Goal: Task Accomplishment & Management: Manage account settings

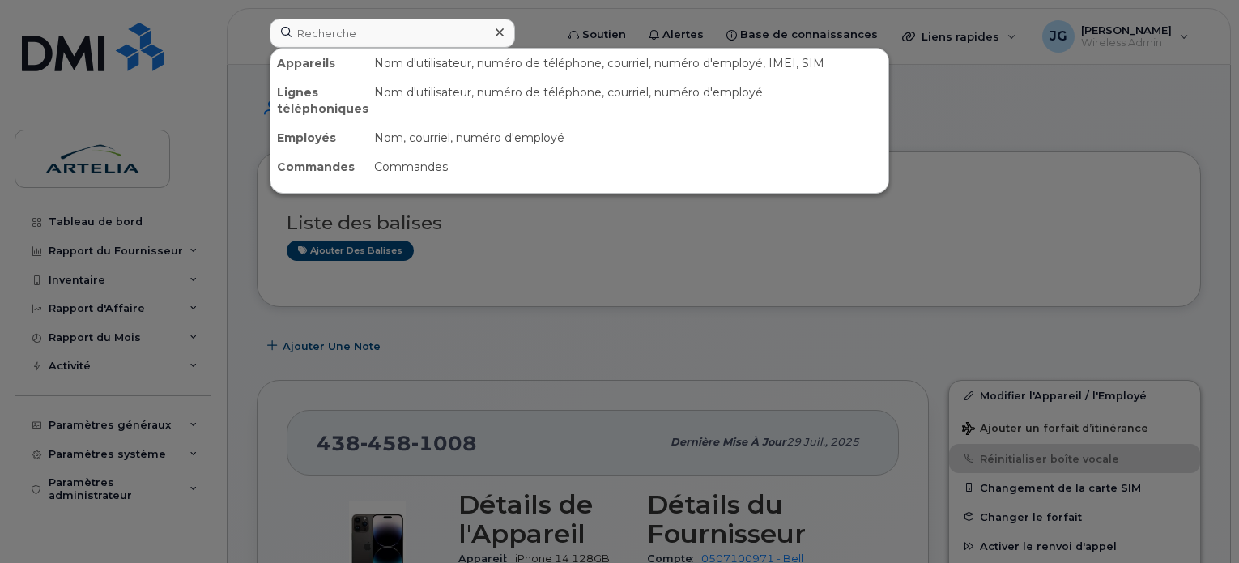
scroll to position [291, 0]
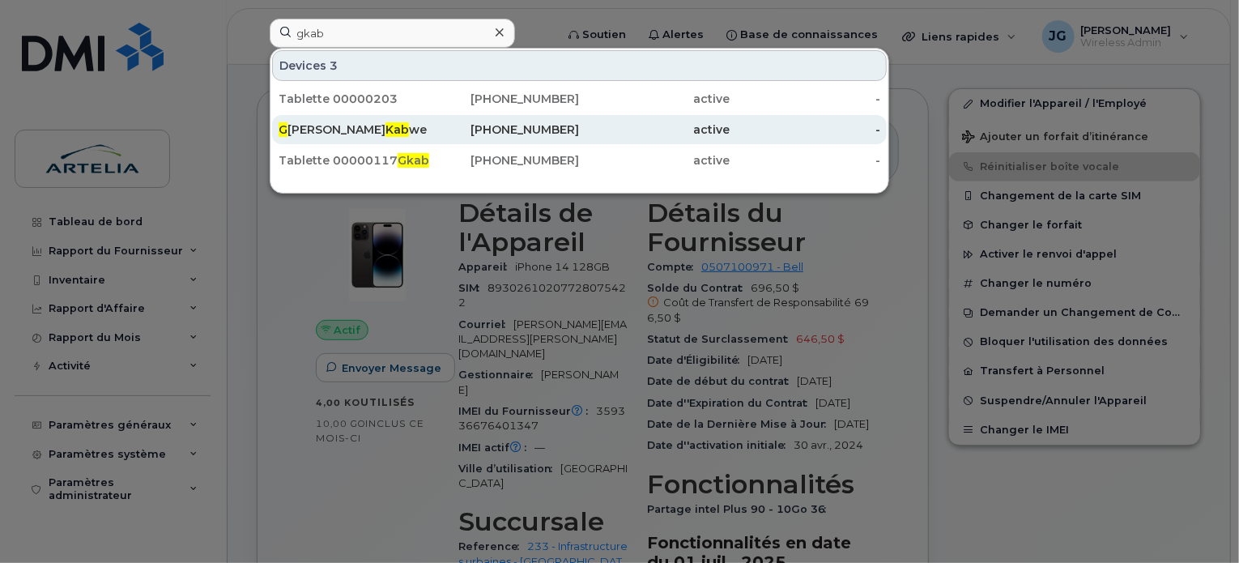
type input "gkab"
click at [335, 132] on div "G uy Alain Kab we" at bounding box center [354, 129] width 151 height 16
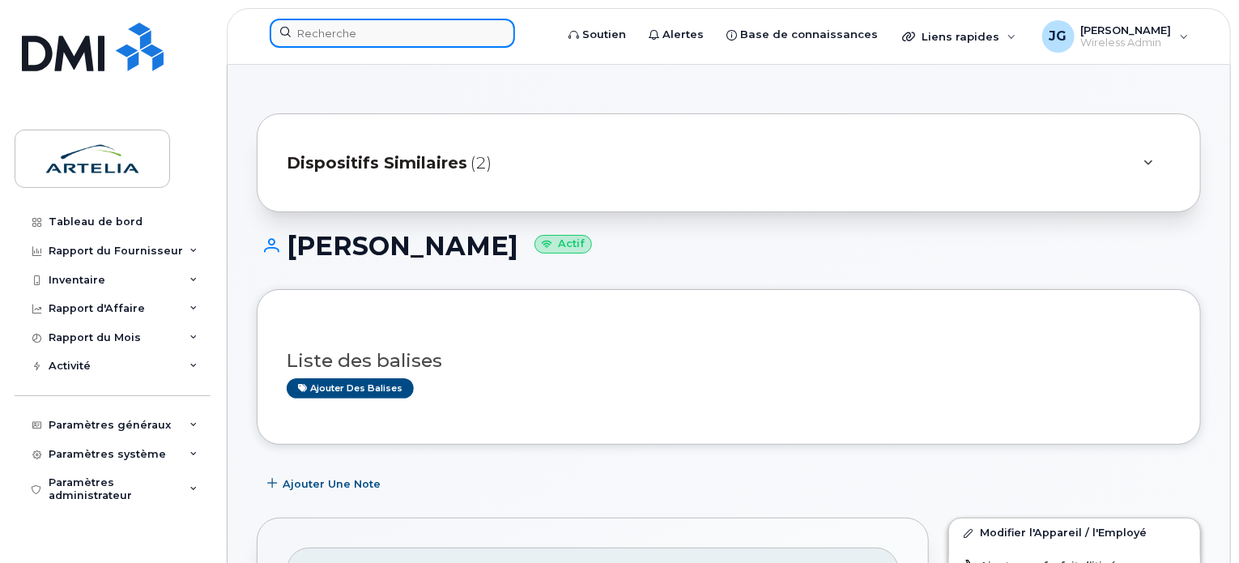
click at [377, 40] on input at bounding box center [392, 33] width 245 height 29
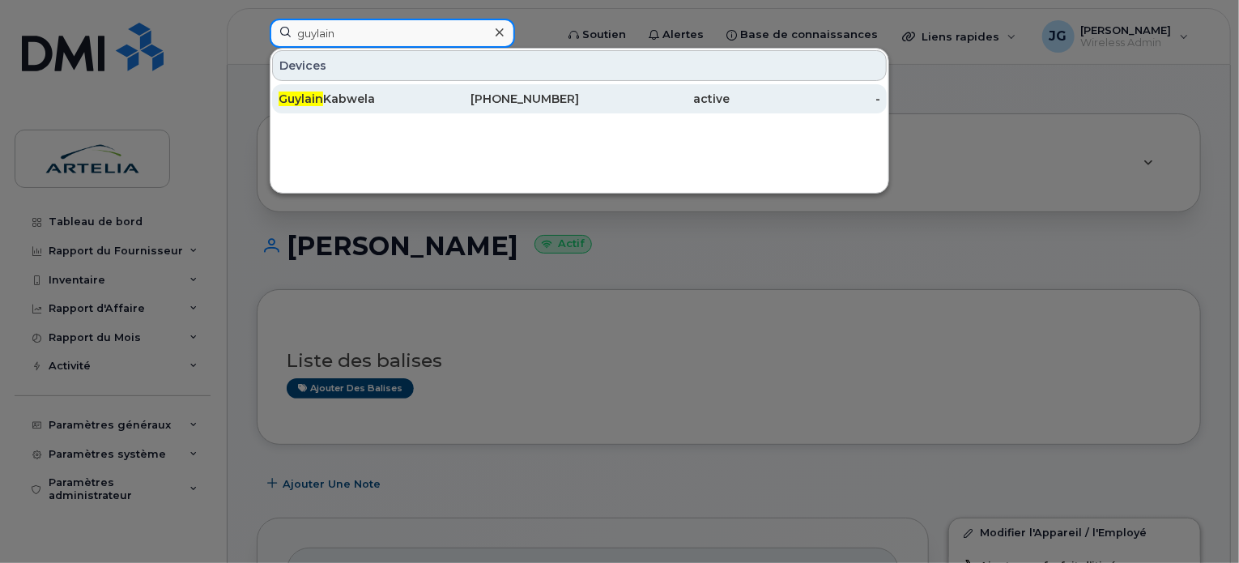
type input "guylain"
click at [359, 97] on div "Guylain Kabwela" at bounding box center [354, 99] width 151 height 16
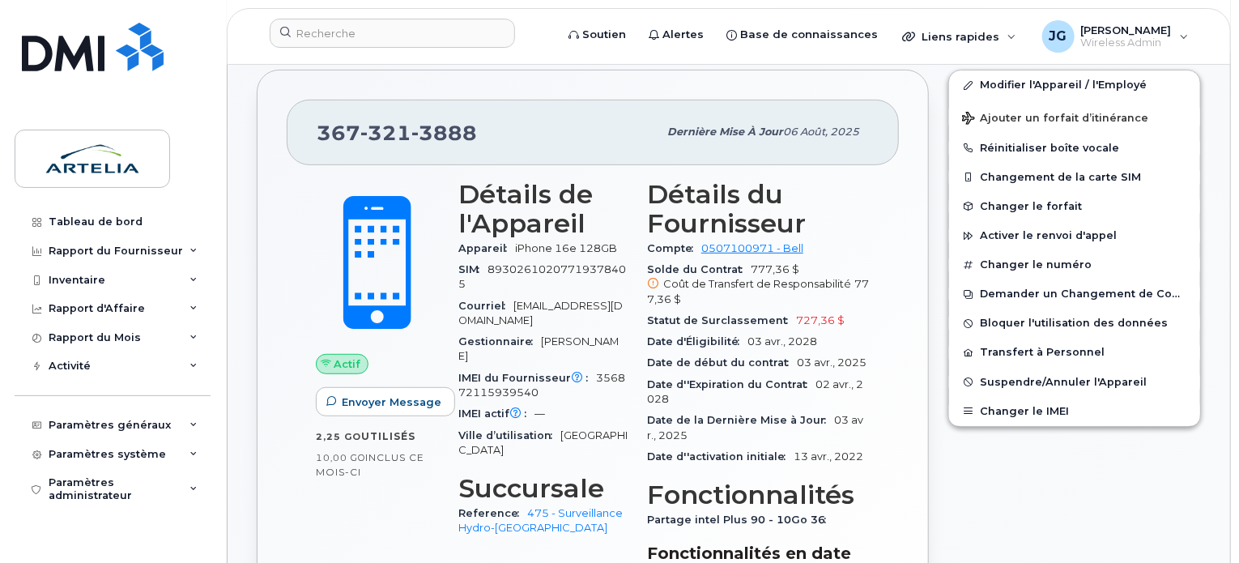
scroll to position [313, 0]
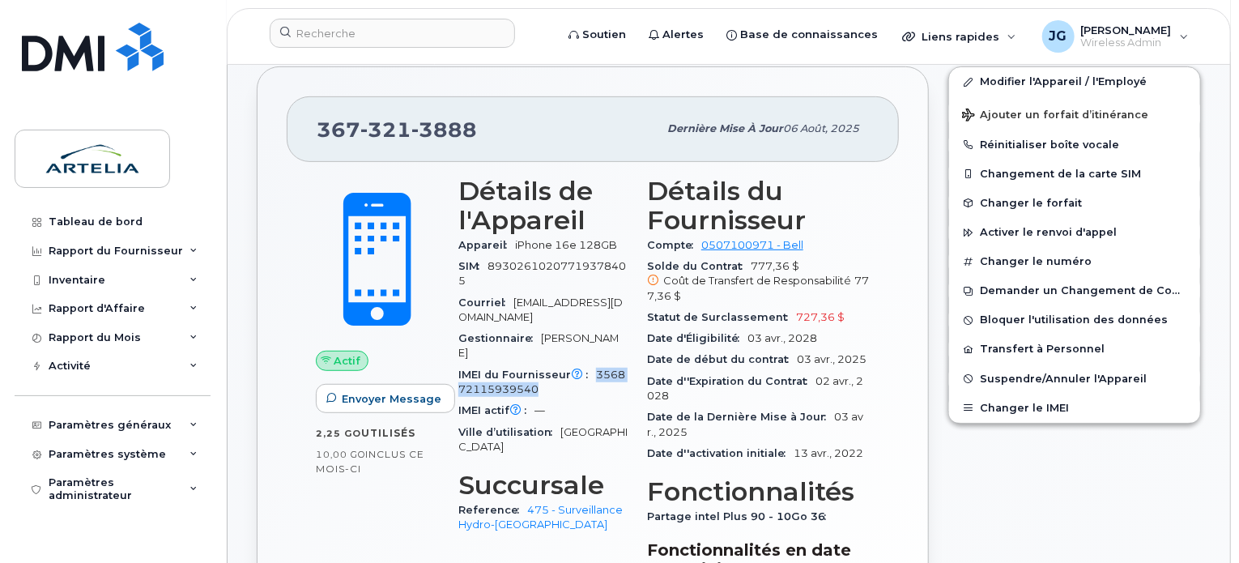
drag, startPoint x: 540, startPoint y: 357, endPoint x: 593, endPoint y: 343, distance: 54.4
click at [593, 364] on div "IMEI du Fournisseur L'IMEI de l'opérateur est celui signalé lors du dernier cyc…" at bounding box center [542, 382] width 169 height 36
copy span "356872115939540"
click at [364, 30] on input at bounding box center [392, 33] width 245 height 29
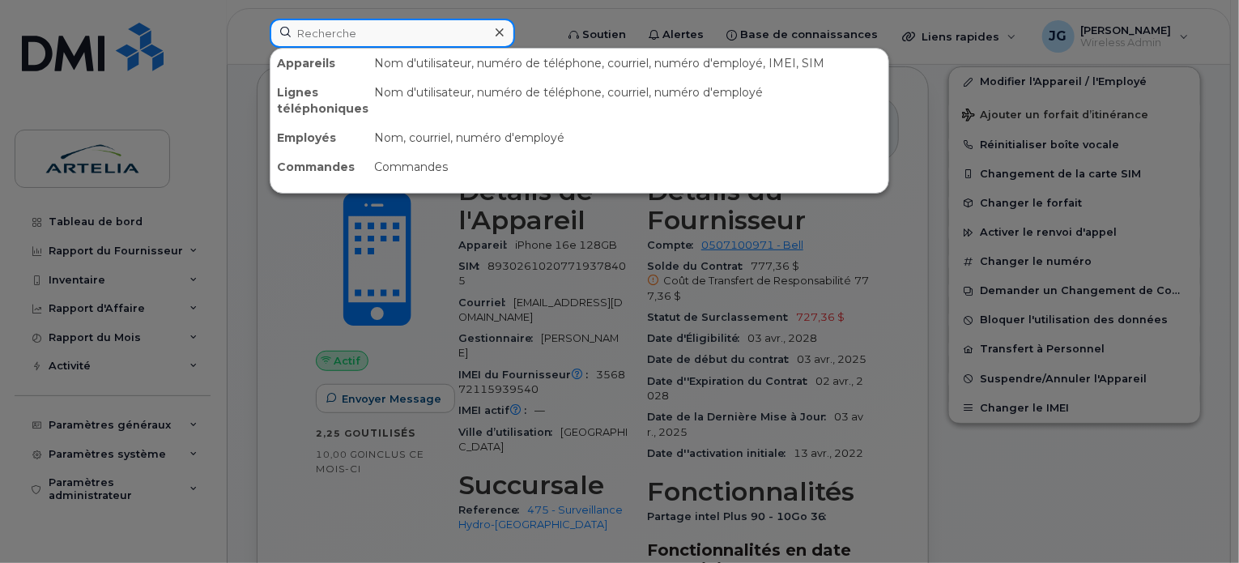
paste input "5149191012"
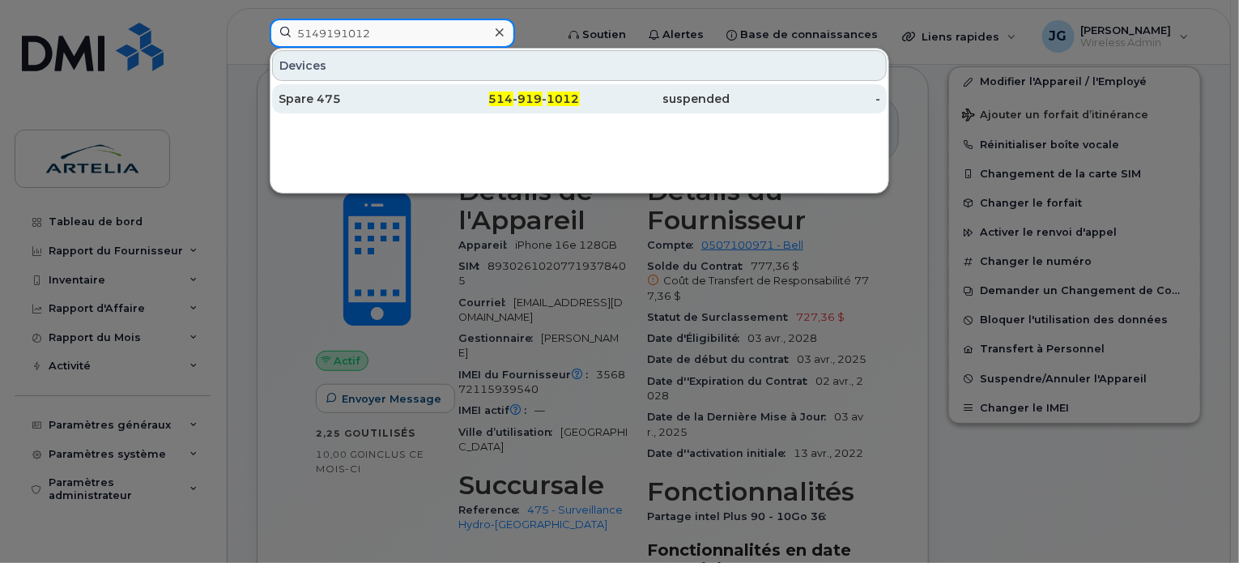
type input "5149191012"
click at [368, 96] on div "Spare 475" at bounding box center [354, 99] width 151 height 16
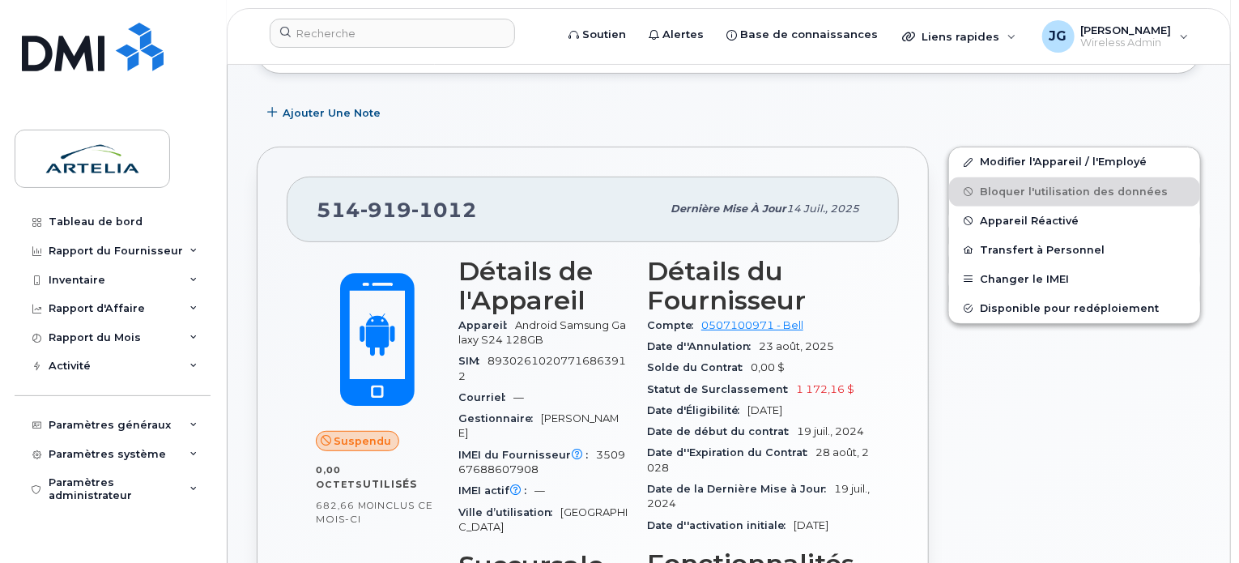
scroll to position [216, 0]
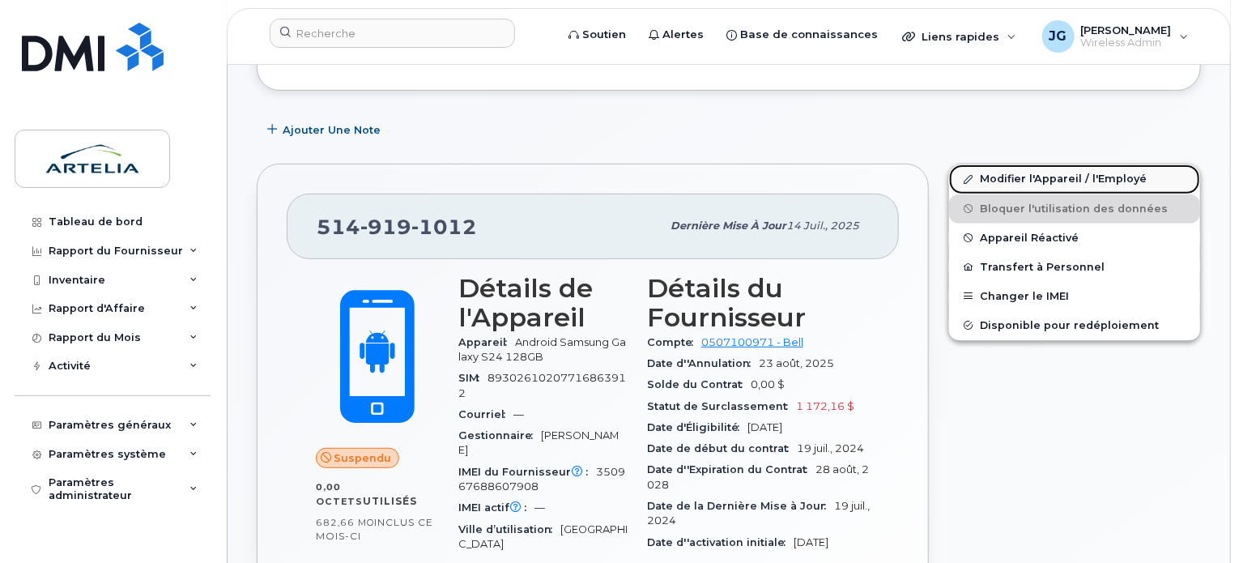
click at [1043, 171] on link "Modifier l'Appareil / l'Employé" at bounding box center [1074, 178] width 251 height 29
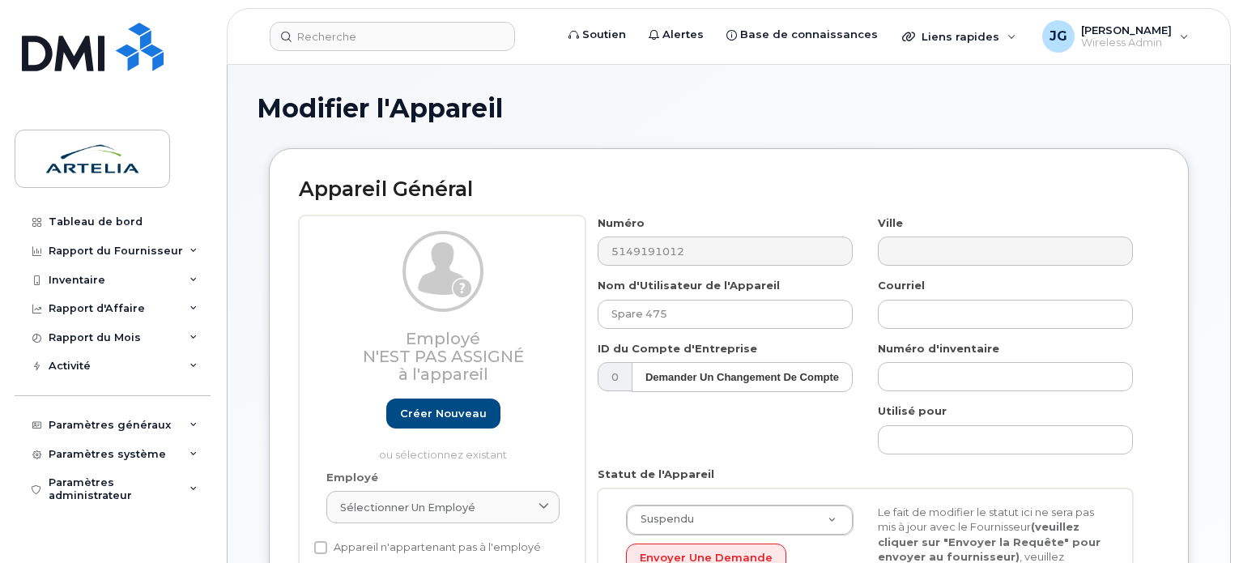
select select "29522010"
drag, startPoint x: 674, startPoint y: 307, endPoint x: 503, endPoint y: 293, distance: 171.4
click at [557, 304] on div "Employé N'est pas assigné à l'appareil Créer nouveau ou sélectionnez existant E…" at bounding box center [729, 473] width 860 height 517
paste input "[PERSON_NAME]"
paste input "Gagné"
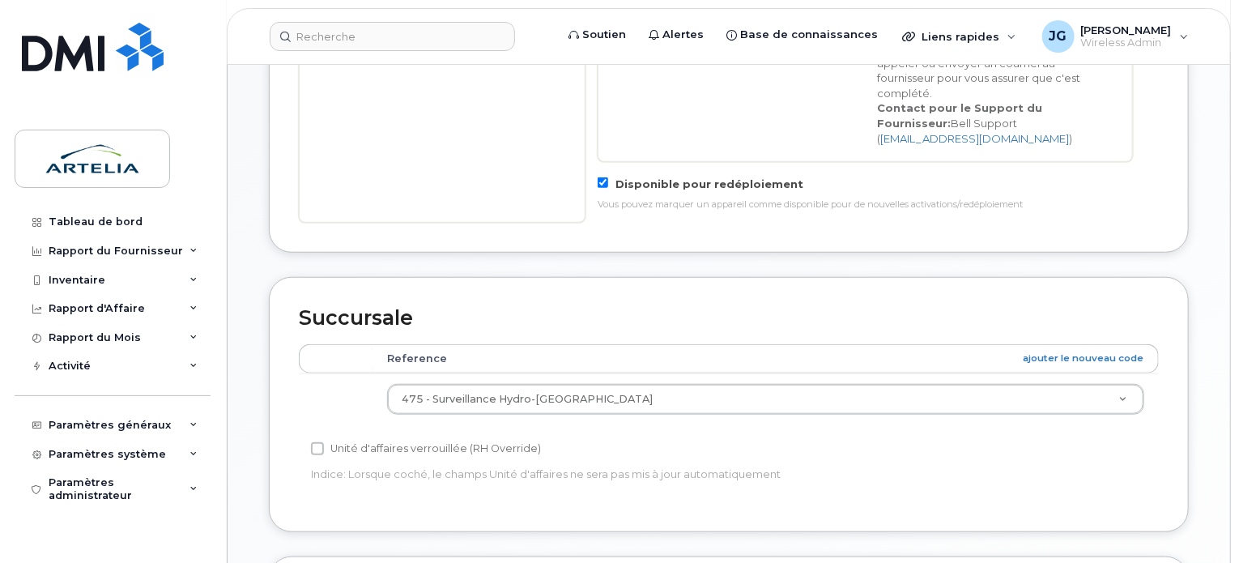
scroll to position [952, 0]
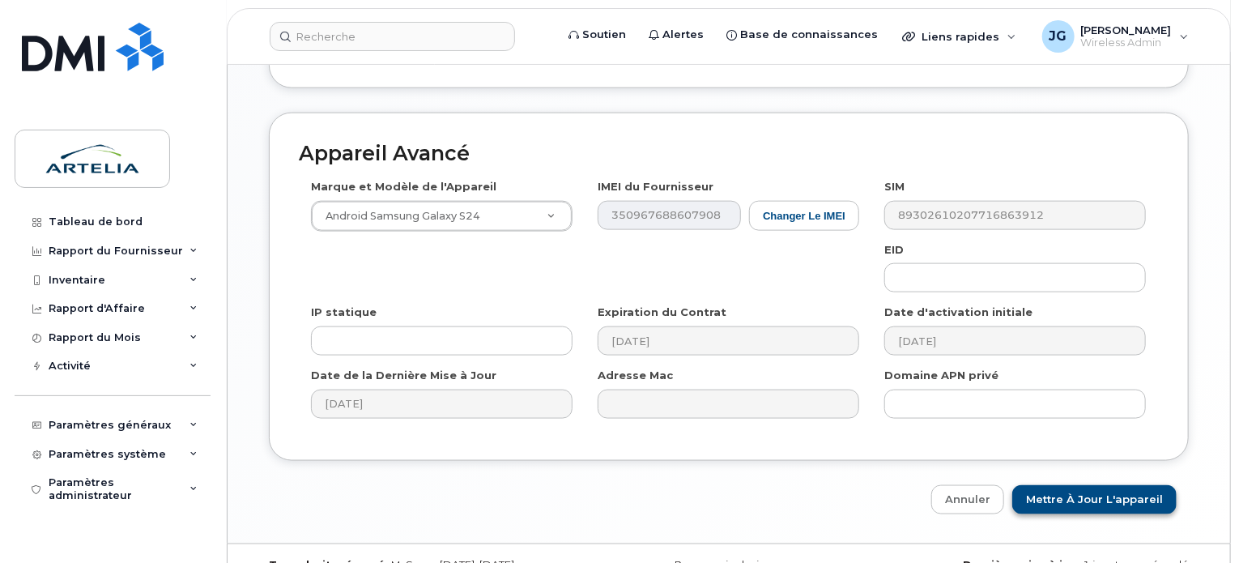
type input "[PERSON_NAME]"
click at [1115, 485] on input "Mettre à jour l'appareil" at bounding box center [1094, 500] width 164 height 30
type input "Sauvegarde..."
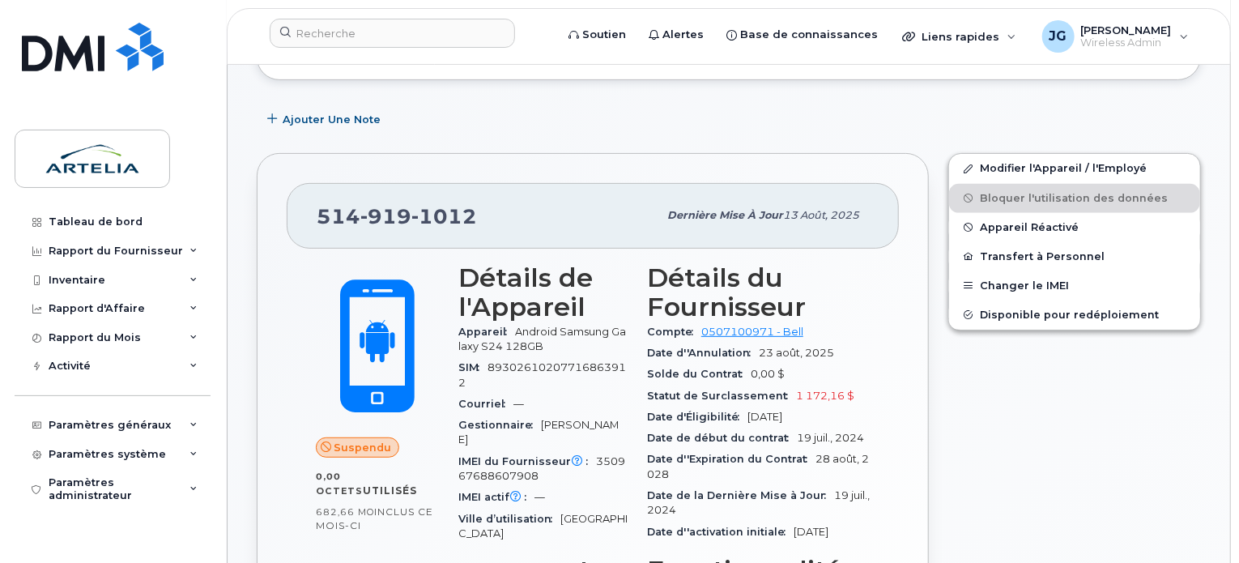
scroll to position [222, 0]
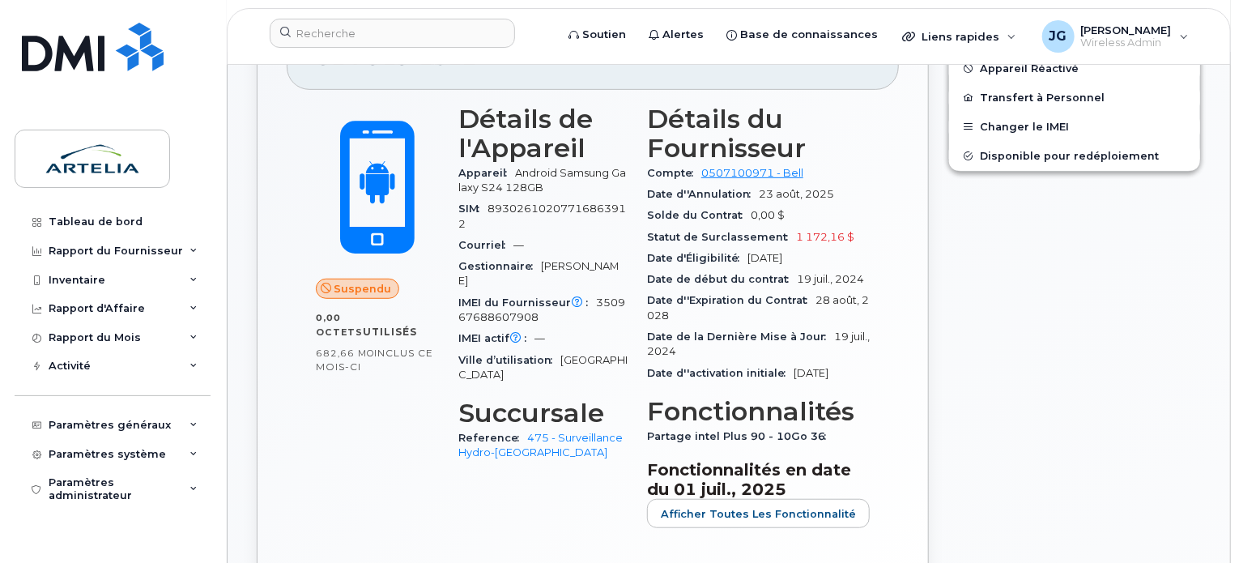
scroll to position [372, 0]
